Goal: Information Seeking & Learning: Learn about a topic

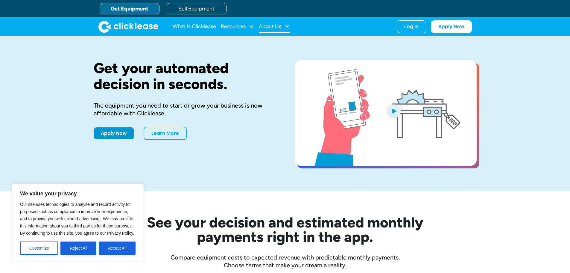
click at [274, 30] on div "About Us" at bounding box center [274, 27] width 31 height 12
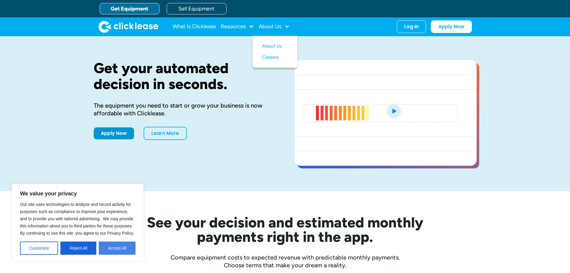
drag, startPoint x: 119, startPoint y: 1, endPoint x: 109, endPoint y: 246, distance: 245.6
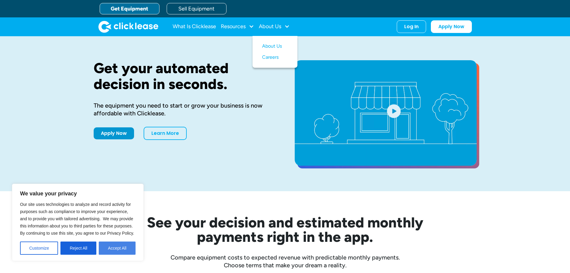
click at [109, 246] on button "Accept All" at bounding box center [117, 247] width 37 height 13
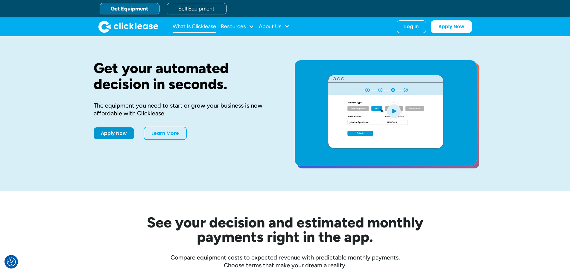
drag, startPoint x: 200, startPoint y: 27, endPoint x: 204, endPoint y: 26, distance: 3.6
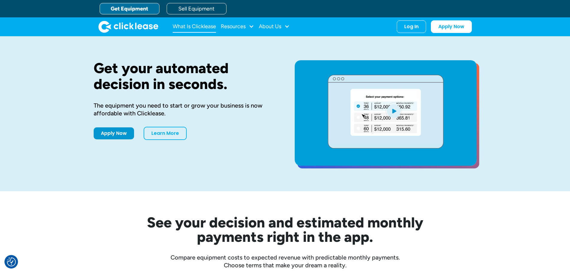
click at [200, 26] on link "What Is Clicklease" at bounding box center [194, 27] width 43 height 12
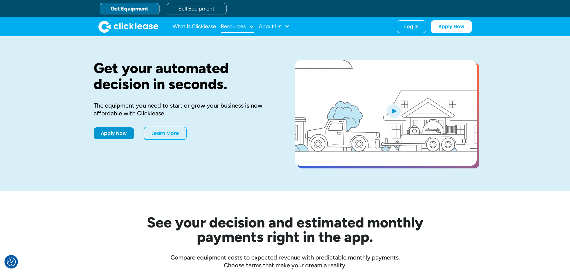
click at [234, 26] on div "Resources" at bounding box center [233, 26] width 25 height 0
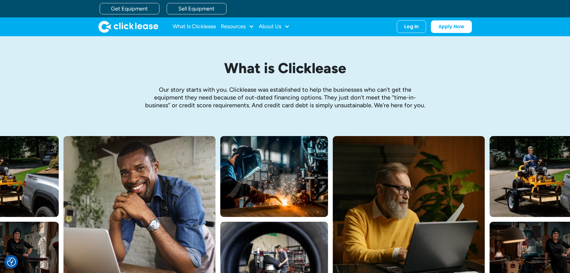
click at [259, 25] on div "What Is Clicklease Resources Blog Case Studies Videos FAQs About Us About Us Ca…" at bounding box center [231, 27] width 117 height 12
